Goal: Transaction & Acquisition: Purchase product/service

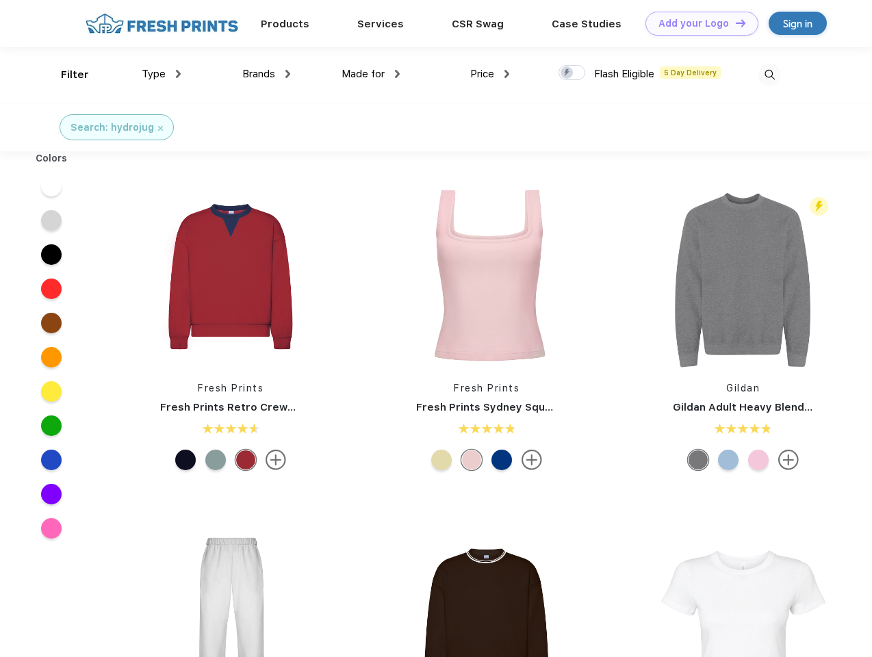
click at [697, 23] on link "Add your Logo Design Tool" at bounding box center [702, 24] width 113 height 24
click at [0, 0] on div "Design Tool" at bounding box center [0, 0] width 0 height 0
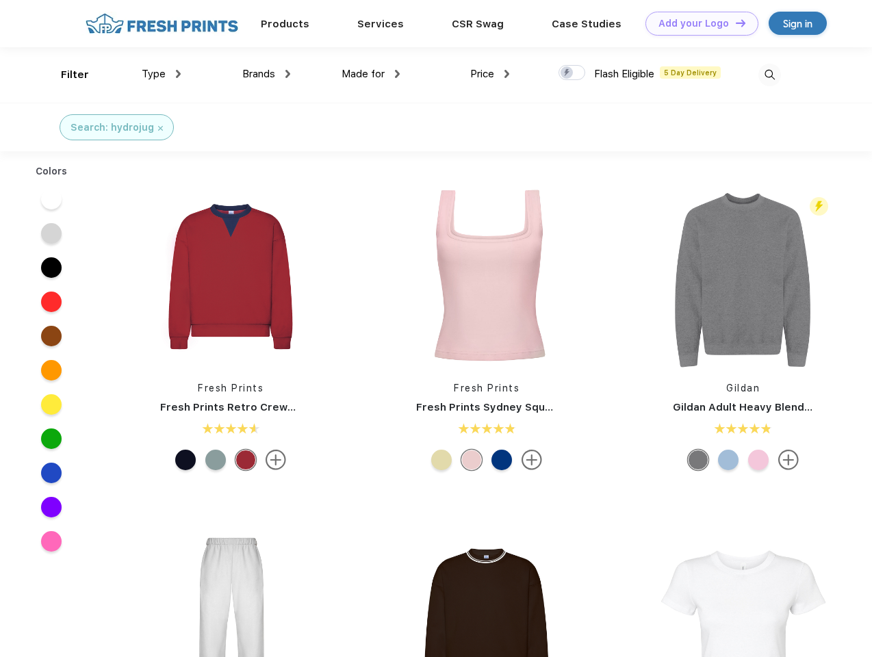
click at [735, 23] on link "Add your Logo Design Tool" at bounding box center [702, 24] width 113 height 24
click at [66, 75] on div "Filter" at bounding box center [75, 75] width 28 height 16
click at [162, 74] on span "Type" at bounding box center [154, 74] width 24 height 12
click at [266, 74] on span "Brands" at bounding box center [258, 74] width 33 height 12
click at [371, 74] on span "Made for" at bounding box center [363, 74] width 43 height 12
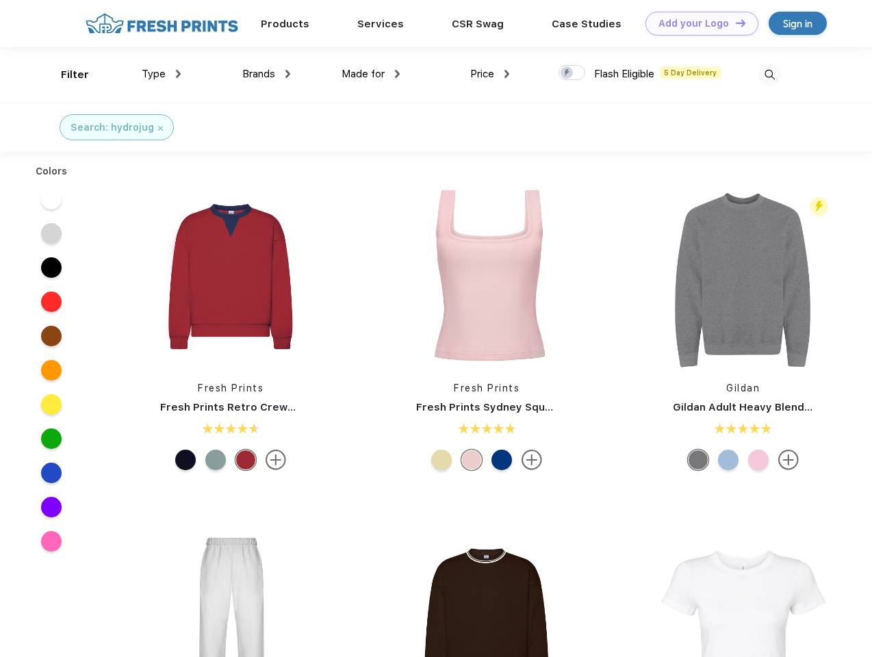
click at [490, 74] on span "Price" at bounding box center [482, 74] width 24 height 12
click at [572, 73] on div at bounding box center [572, 72] width 27 height 15
click at [568, 73] on input "checkbox" at bounding box center [563, 68] width 9 height 9
click at [770, 75] on img at bounding box center [770, 75] width 23 height 23
